Goal: Transaction & Acquisition: Download file/media

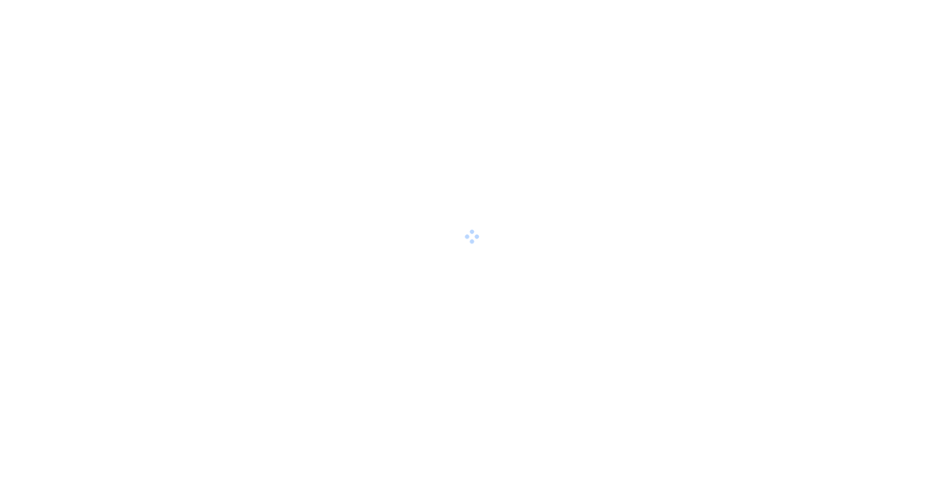
click at [631, 92] on div at bounding box center [472, 238] width 944 height 477
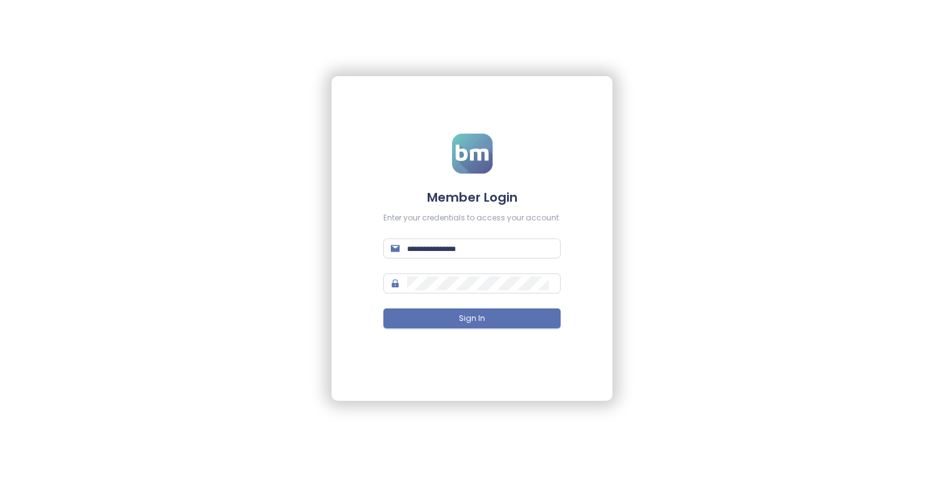
type input "**********"
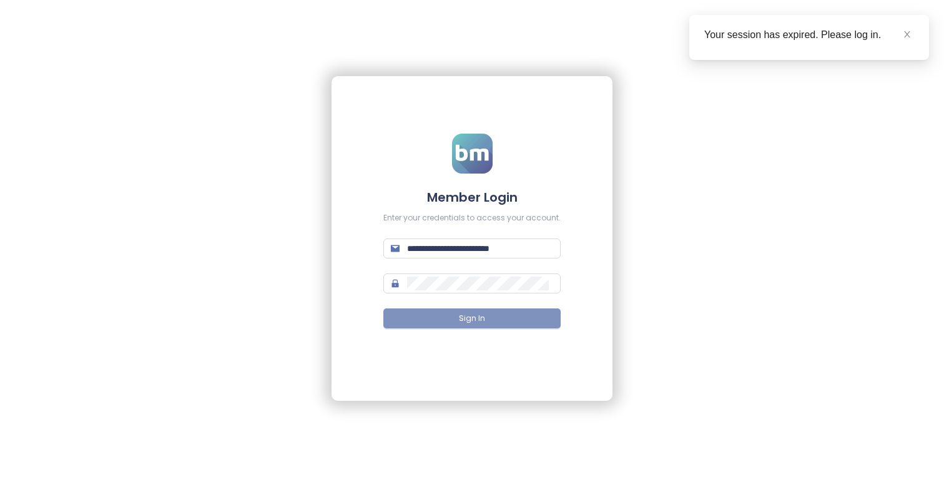
click at [478, 310] on button "Sign In" at bounding box center [471, 318] width 177 height 20
click at [903, 37] on icon "close" at bounding box center [907, 34] width 9 height 9
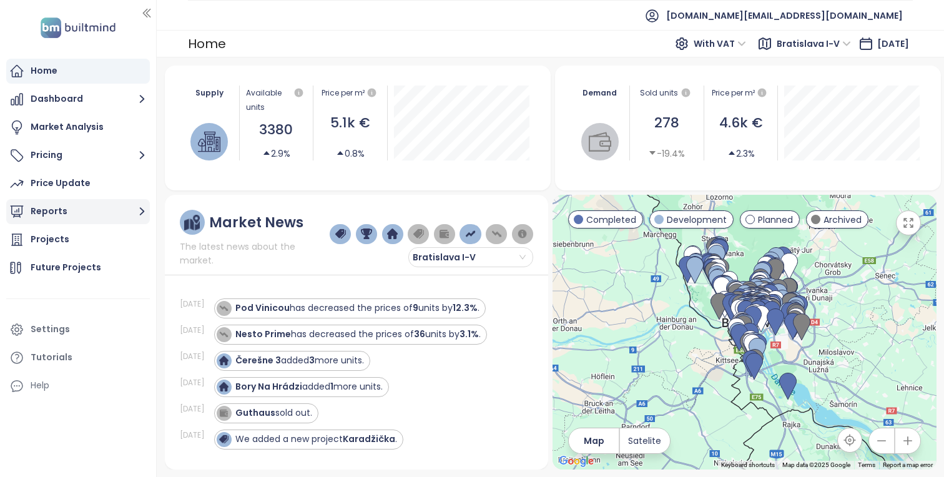
click at [108, 210] on button "Reports" at bounding box center [78, 211] width 144 height 25
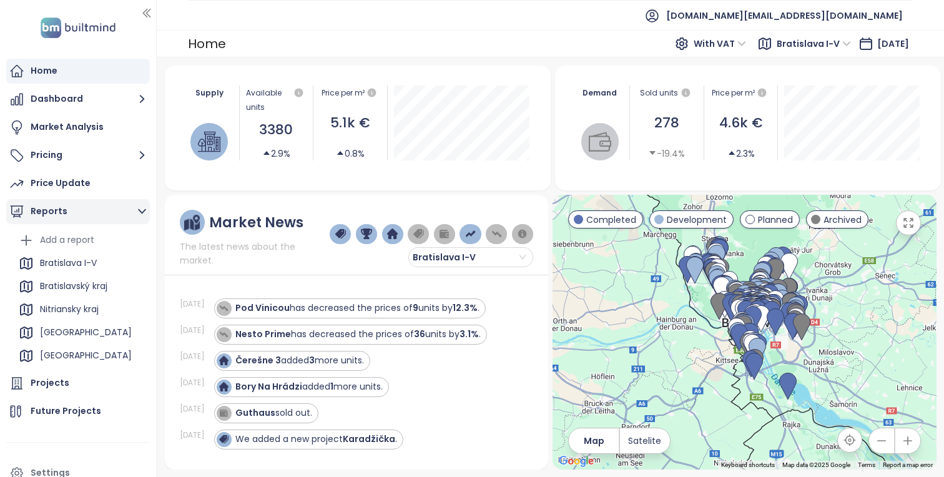
click at [108, 210] on button "Reports" at bounding box center [78, 211] width 144 height 25
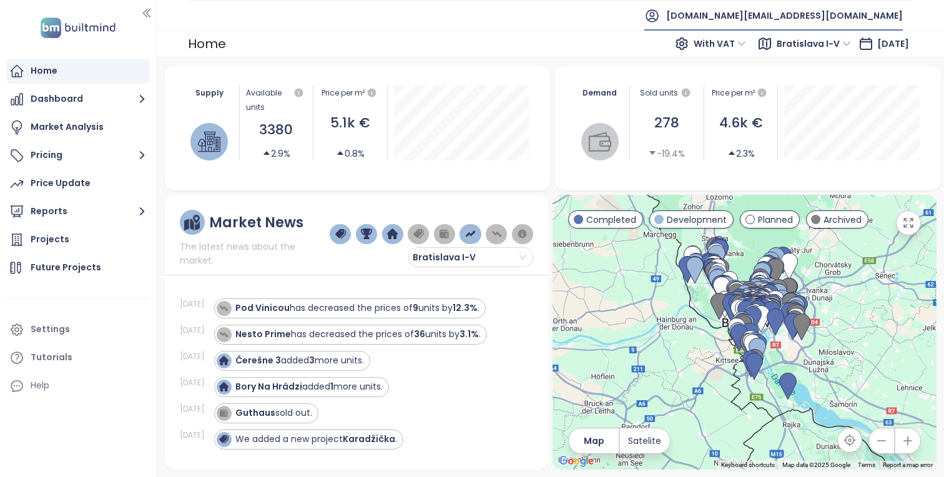
click at [813, 16] on span "[DOMAIN_NAME][EMAIL_ADDRESS][DOMAIN_NAME]" at bounding box center [784, 16] width 237 height 30
click at [809, 56] on li "Log out" at bounding box center [826, 50] width 147 height 25
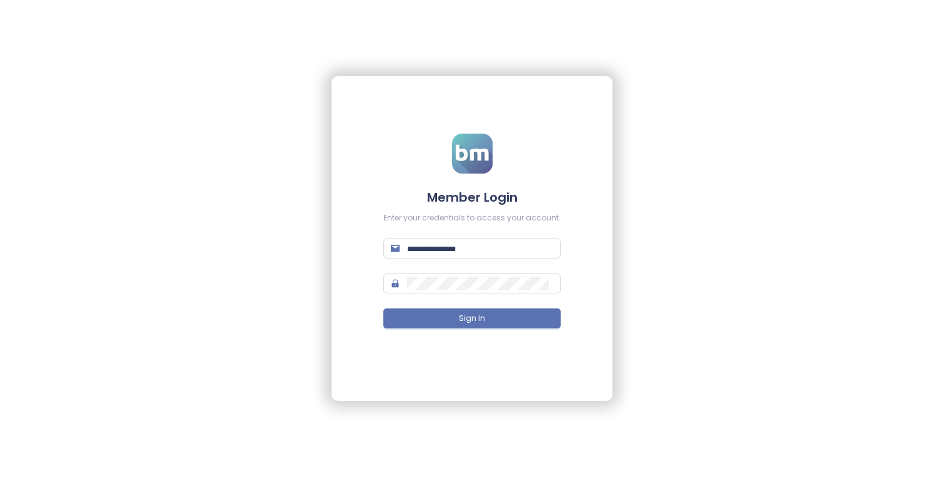
type input "**********"
click at [494, 321] on button "Sign In" at bounding box center [471, 318] width 177 height 20
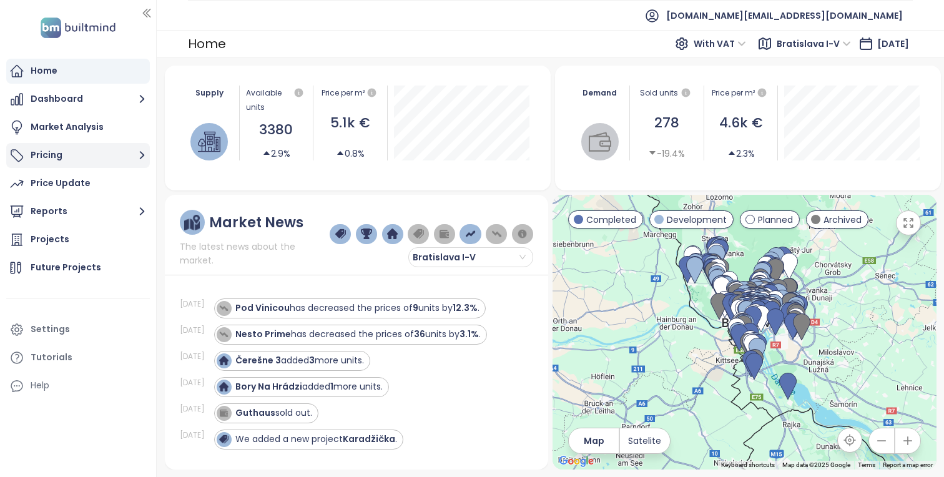
click at [114, 156] on button "Pricing" at bounding box center [78, 155] width 144 height 25
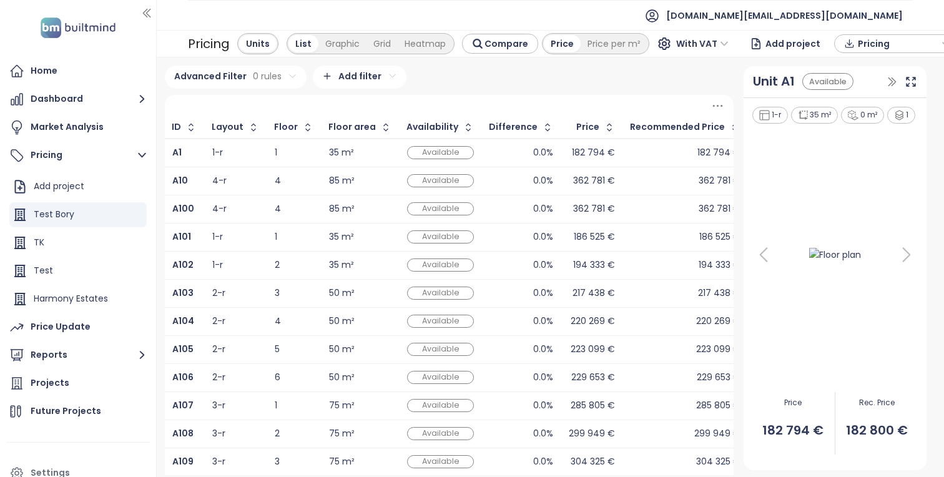
click at [880, 41] on span "Pricing" at bounding box center [898, 43] width 81 height 19
click at [870, 47] on span "Pricing" at bounding box center [898, 43] width 81 height 19
click at [864, 67] on span "XLSX" at bounding box center [877, 67] width 34 height 19
click at [869, 126] on div "Realpad CSV" at bounding box center [893, 132] width 74 height 14
click at [860, 87] on span "Download" at bounding box center [883, 93] width 47 height 14
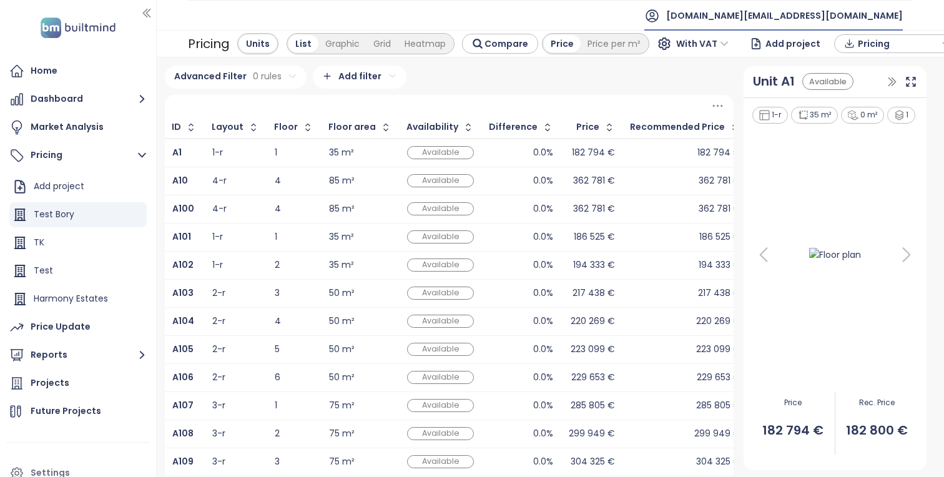
click at [831, 5] on span "[DOMAIN_NAME][EMAIL_ADDRESS][DOMAIN_NAME]" at bounding box center [784, 16] width 237 height 30
click at [828, 44] on li "Log out" at bounding box center [826, 50] width 147 height 25
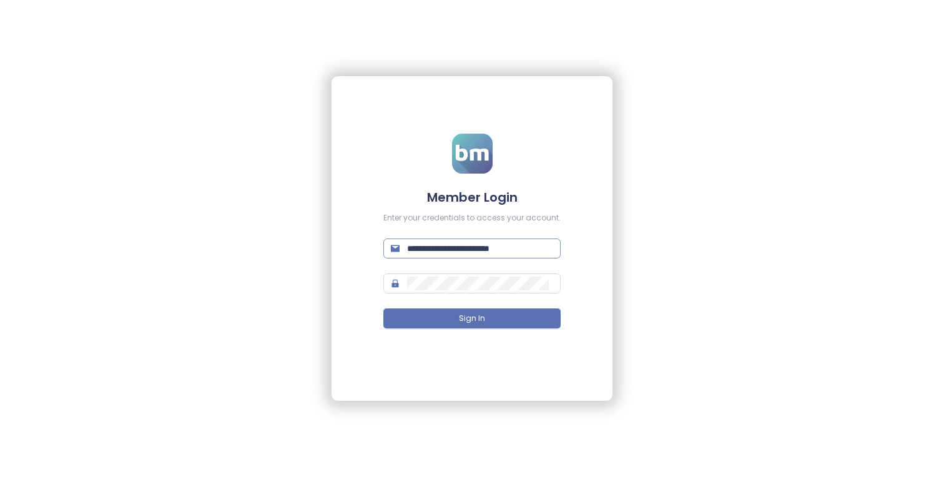
click at [471, 253] on input "**********" at bounding box center [480, 249] width 146 height 14
paste input "text"
type input "**********"
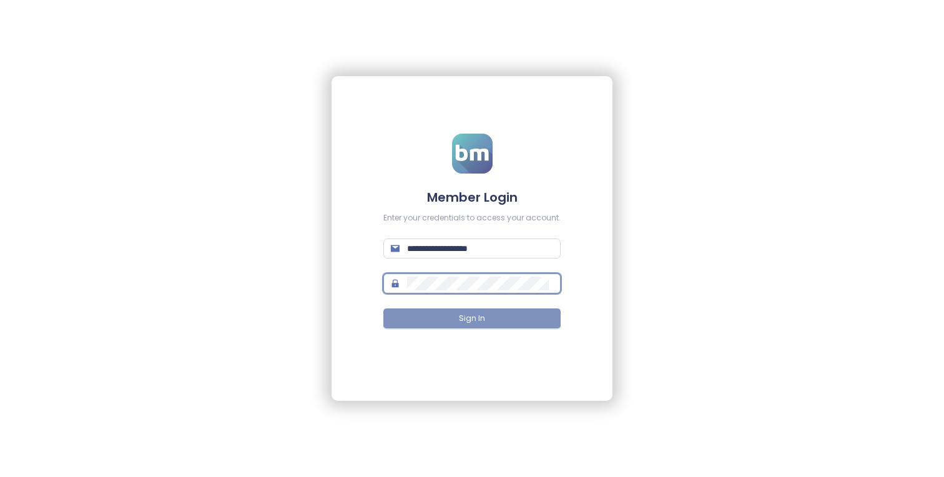
click at [486, 323] on button "Sign In" at bounding box center [471, 318] width 177 height 20
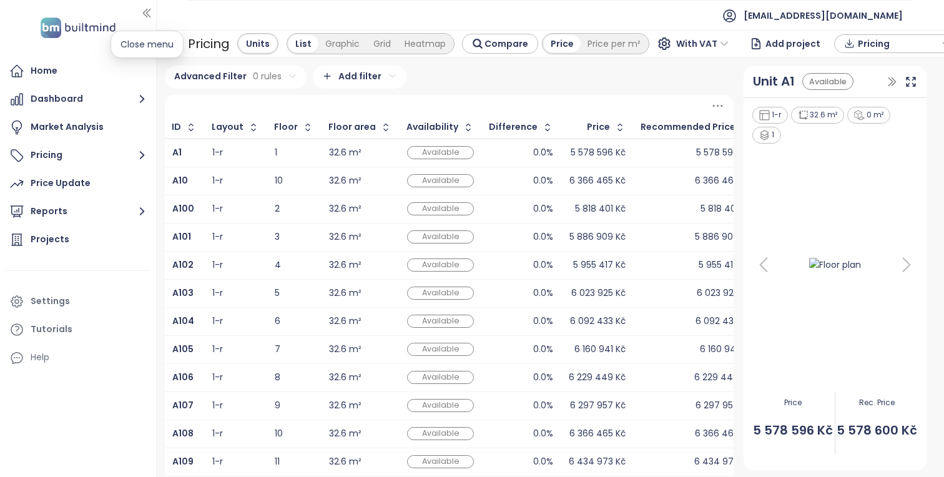
click at [145, 21] on button "button" at bounding box center [146, 13] width 12 height 20
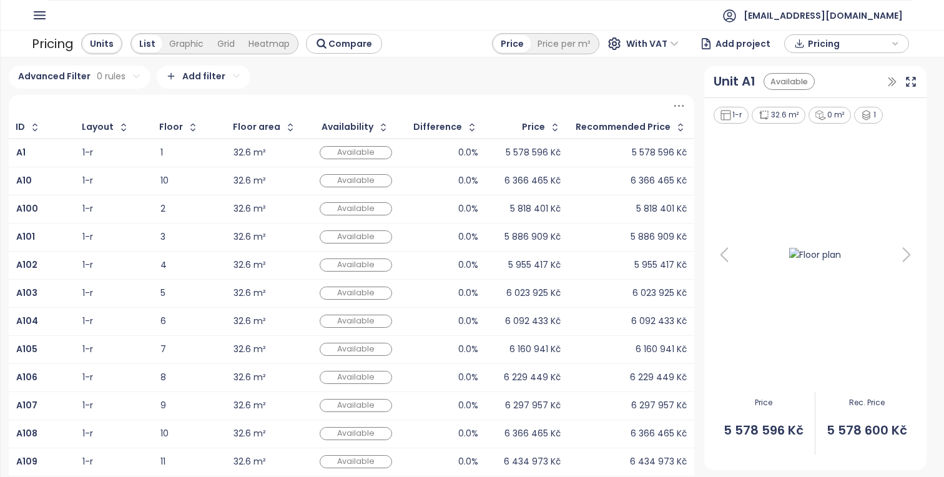
click at [851, 44] on span "Pricing" at bounding box center [848, 43] width 81 height 19
click at [581, 79] on div "Advanced Filter 0 rules Add filter" at bounding box center [352, 77] width 686 height 23
click at [814, 42] on span "Pricing" at bounding box center [848, 43] width 81 height 19
click at [817, 69] on span "XLSX" at bounding box center [827, 67] width 34 height 19
click at [837, 128] on div "Realpad CSV" at bounding box center [852, 132] width 74 height 14
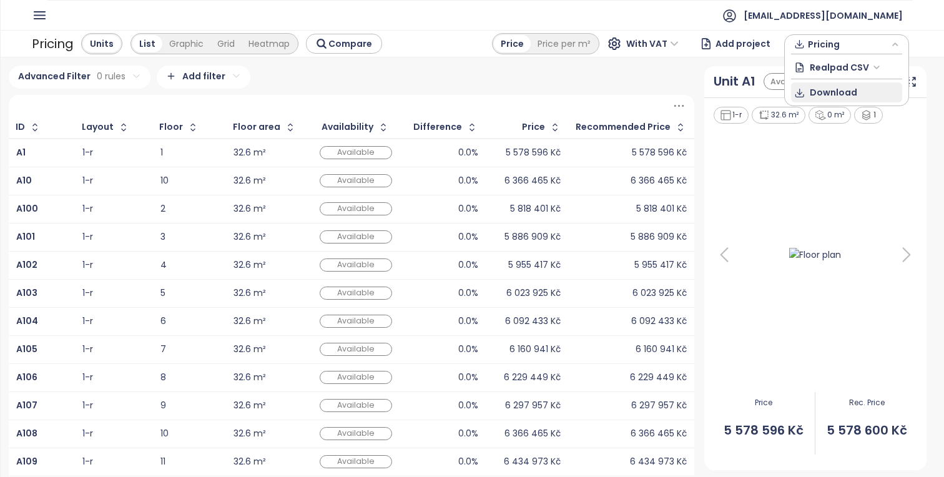
click at [834, 87] on span "Download" at bounding box center [833, 93] width 47 height 14
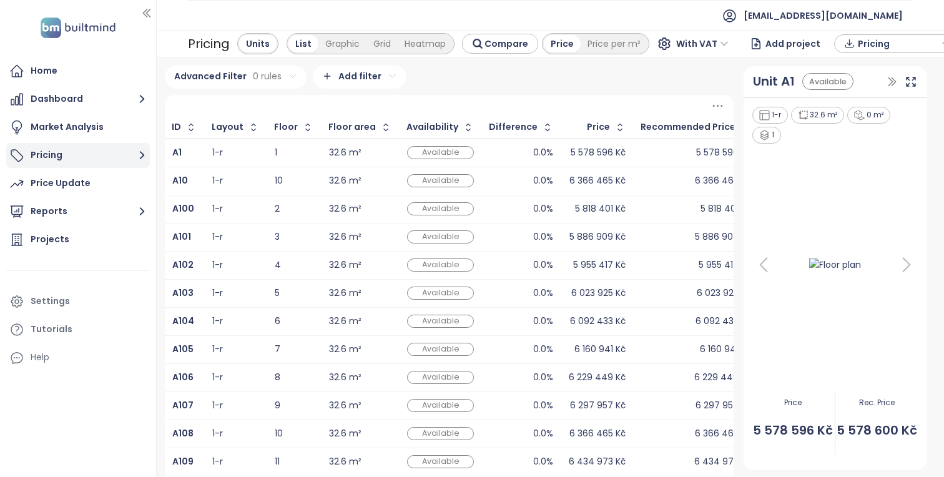
click at [104, 154] on button "Pricing" at bounding box center [78, 155] width 144 height 25
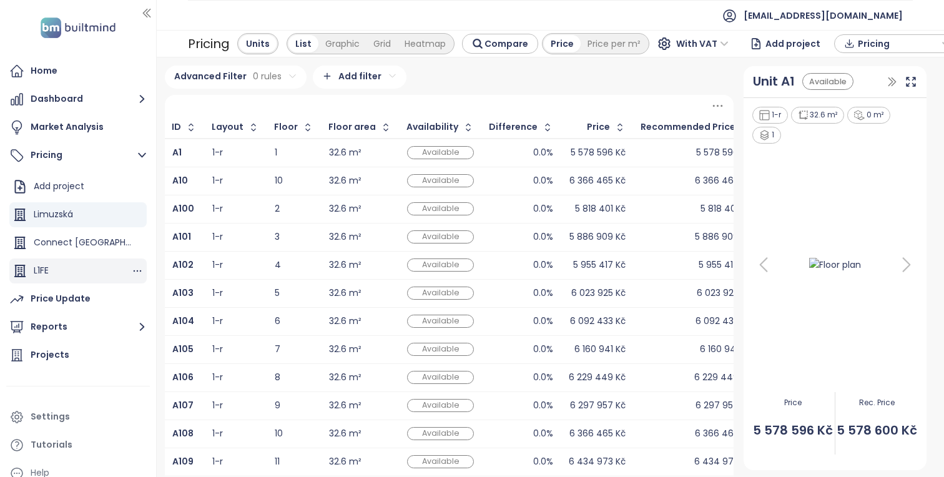
click at [86, 270] on div "L1FE" at bounding box center [77, 270] width 137 height 25
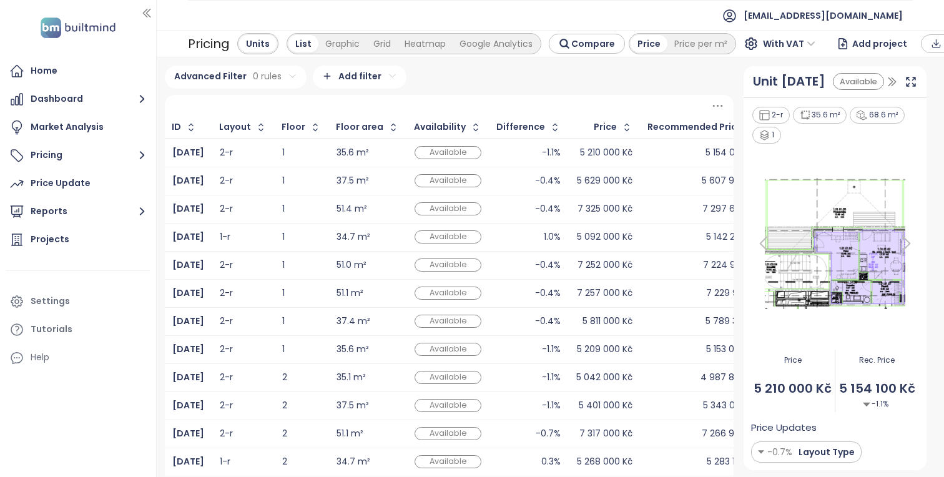
scroll to position [0, 21]
